Goal: Find specific page/section: Find specific page/section

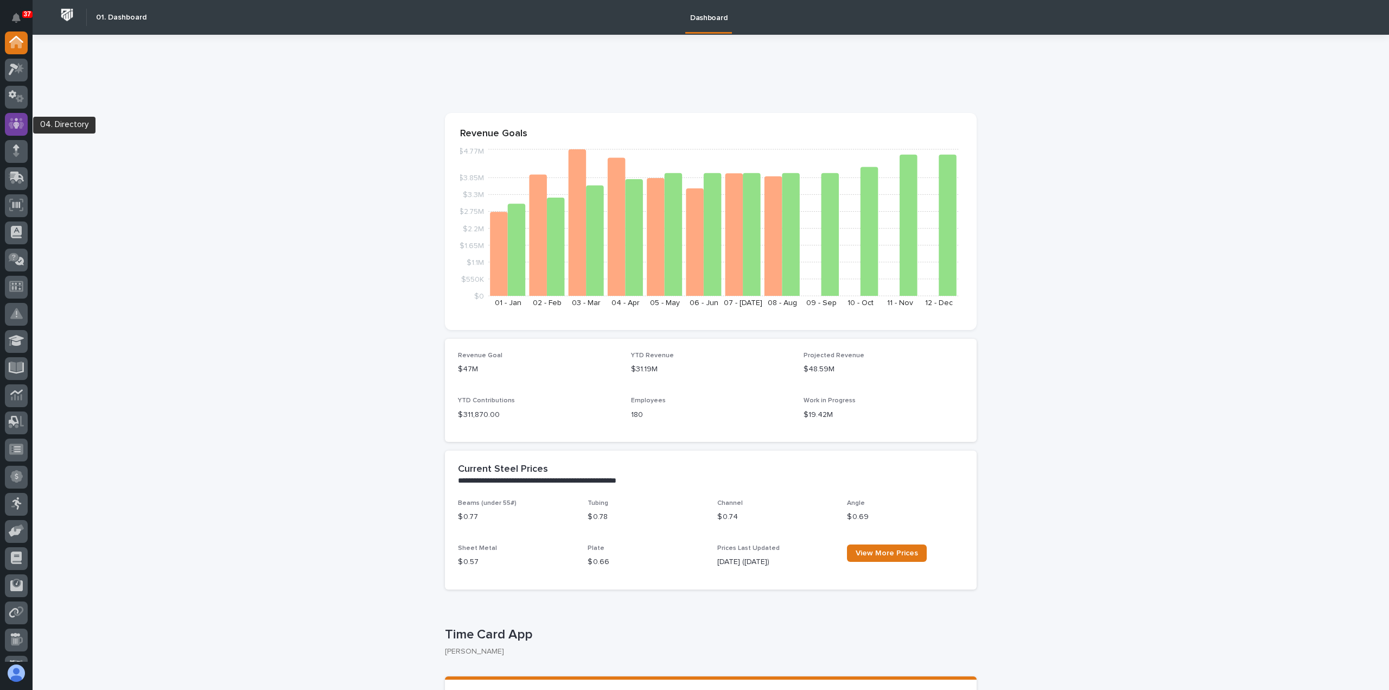
click at [16, 128] on icon at bounding box center [16, 123] width 7 height 11
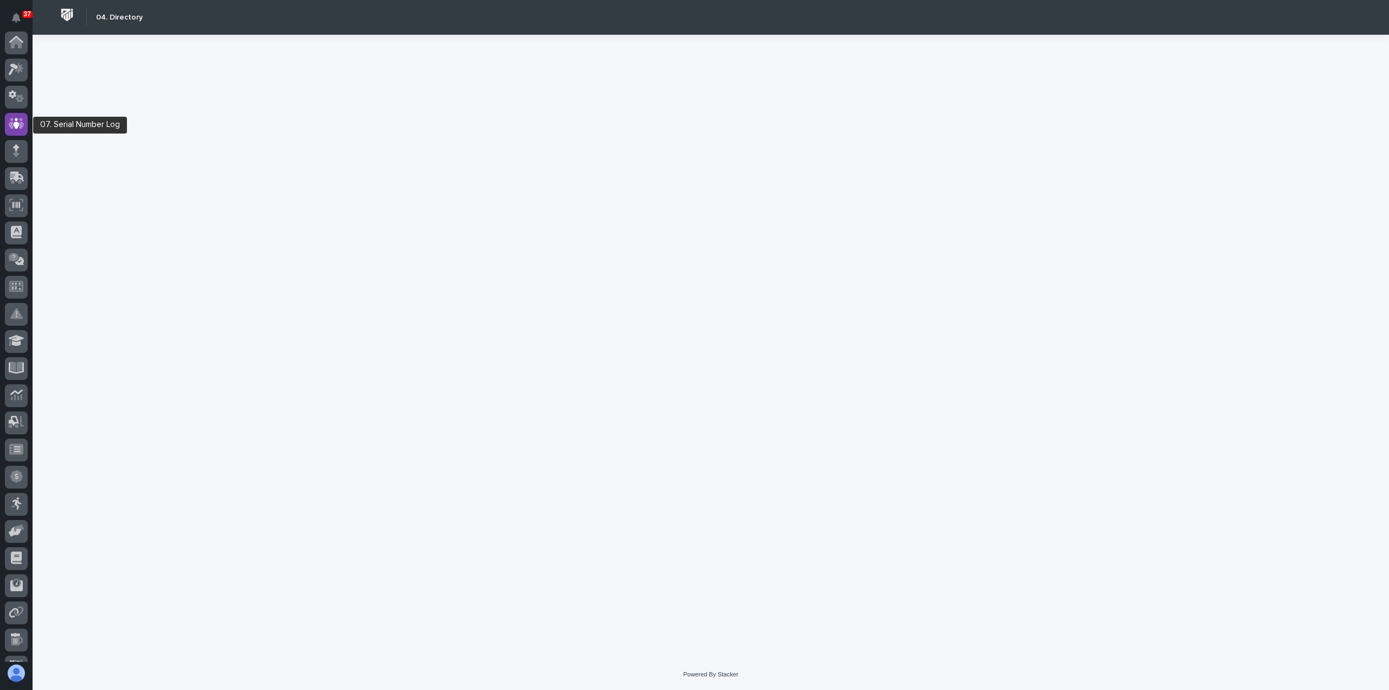
scroll to position [81, 0]
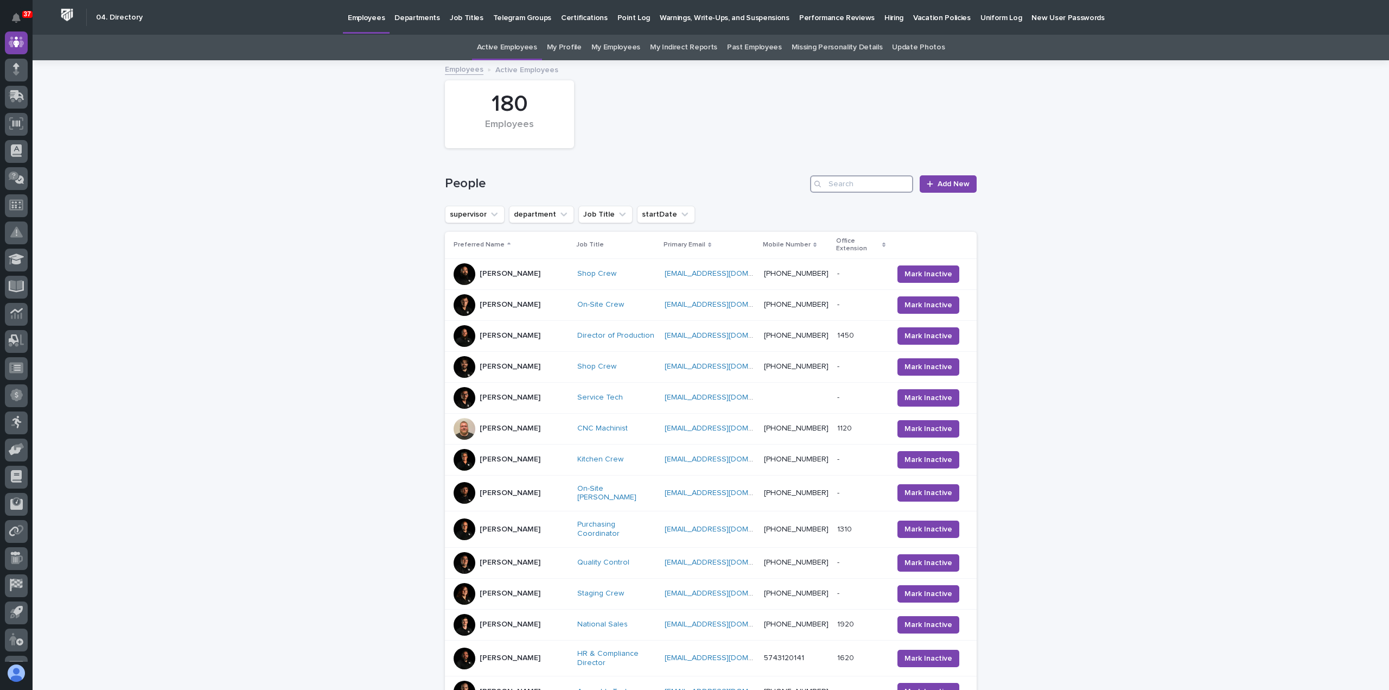
click at [836, 187] on input "Search" at bounding box center [861, 183] width 103 height 17
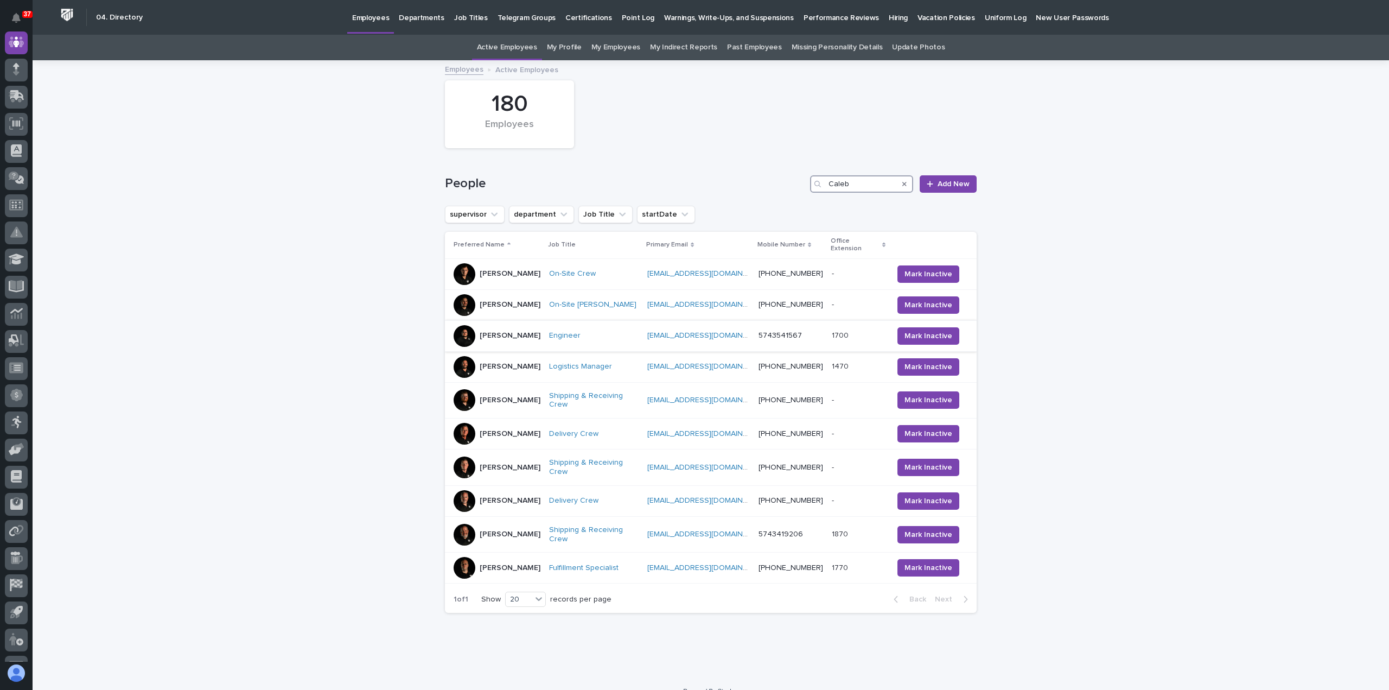
type input "Caleb"
click at [507, 331] on p "[PERSON_NAME]" at bounding box center [510, 335] width 61 height 9
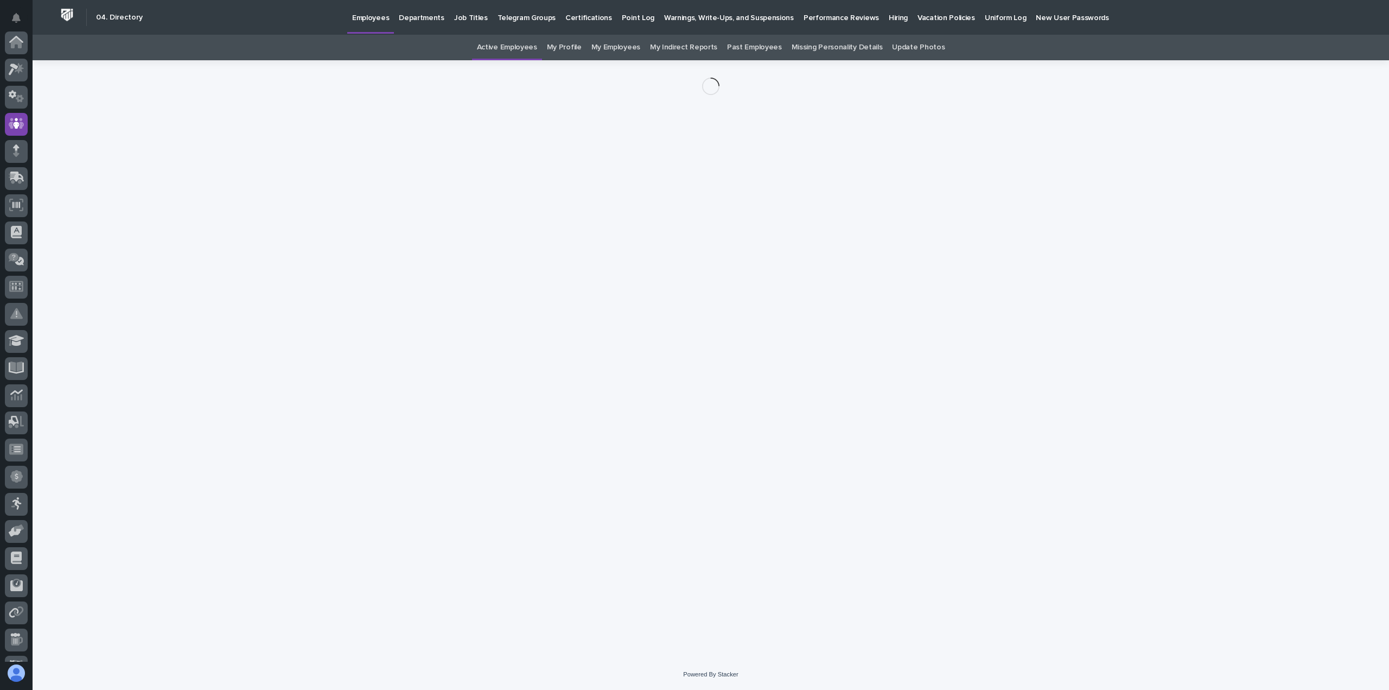
scroll to position [81, 0]
